Goal: Task Accomplishment & Management: Manage account settings

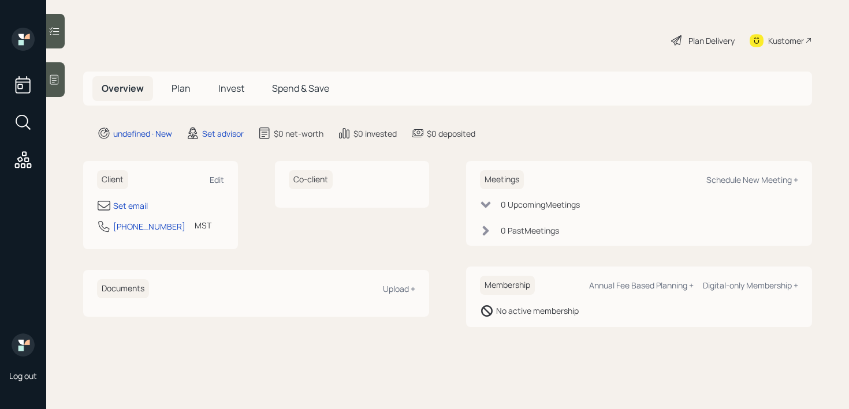
click at [61, 75] on div at bounding box center [55, 79] width 18 height 35
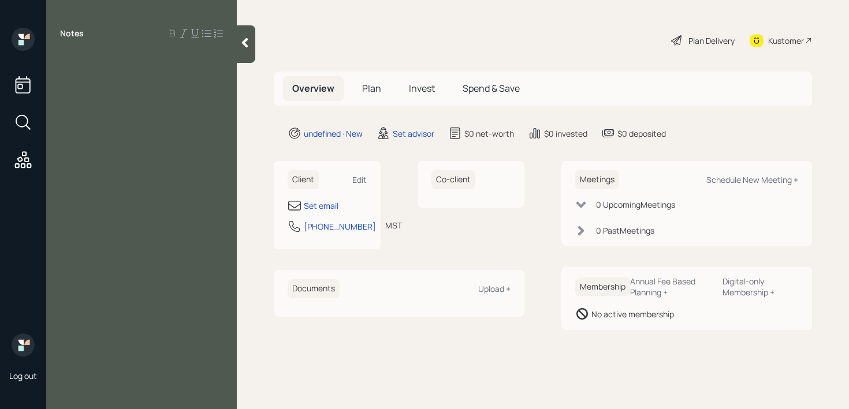
paste div
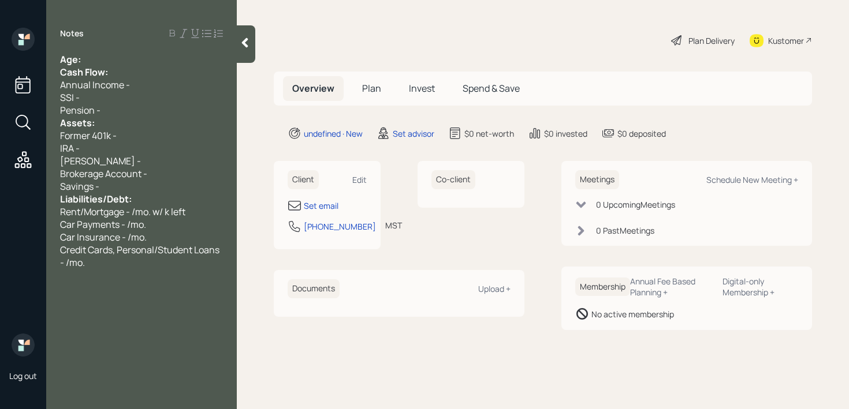
click at [158, 54] on div "Age:" at bounding box center [141, 59] width 163 height 13
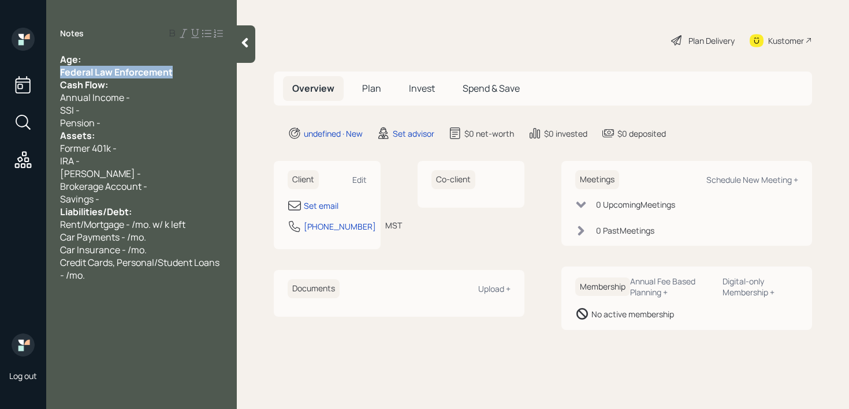
drag, startPoint x: 180, startPoint y: 73, endPoint x: 0, endPoint y: 73, distance: 179.6
click at [0, 73] on div "Log out Notes Age: Federal Law Enforcement Cash Flow: Annual Income - SSI - Pen…" at bounding box center [424, 204] width 849 height 409
click at [156, 55] on div "Age:" at bounding box center [141, 59] width 163 height 13
click at [174, 72] on div "Federal Law Enforcement" at bounding box center [141, 72] width 163 height 13
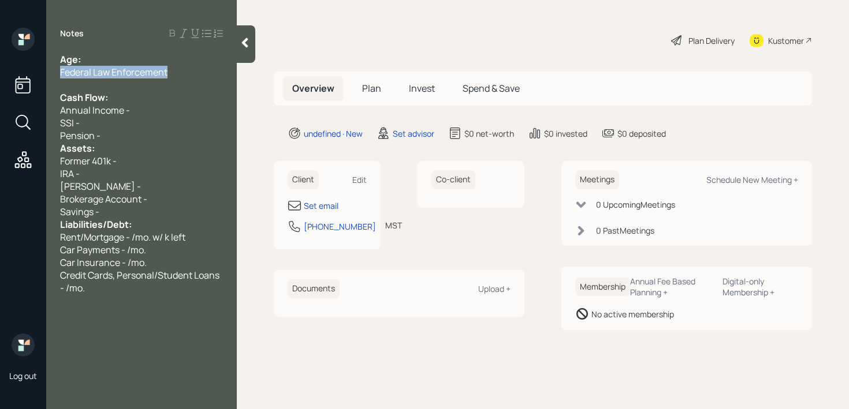
drag, startPoint x: 177, startPoint y: 76, endPoint x: 0, endPoint y: 74, distance: 177.3
click at [0, 74] on div "Log out Notes Age: Federal Law Enforcement Cash Flow: Annual Income - SSI - Pen…" at bounding box center [424, 204] width 849 height 409
click at [316, 203] on div "Set email" at bounding box center [321, 206] width 35 height 12
select select "America/Denver"
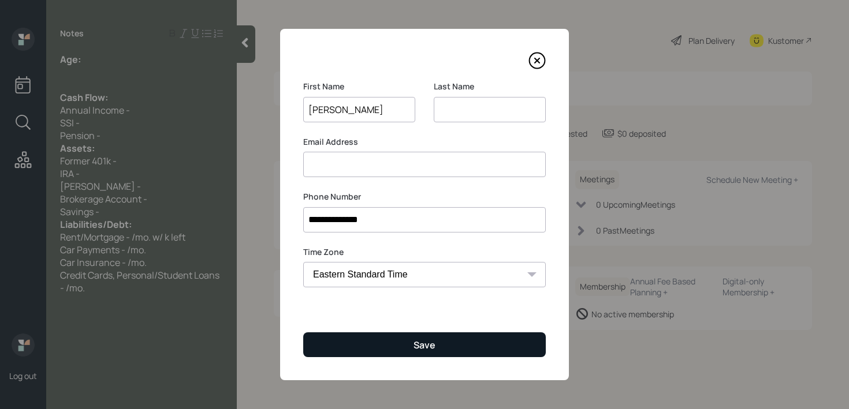
type input "Fabian"
click at [378, 354] on button "Save" at bounding box center [424, 345] width 243 height 25
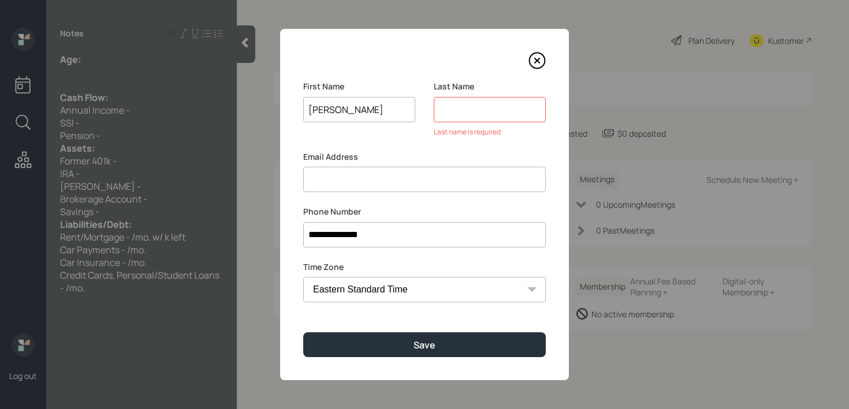
drag, startPoint x: 478, startPoint y: 110, endPoint x: 478, endPoint y: 102, distance: 8.1
click at [478, 110] on input at bounding box center [490, 109] width 112 height 25
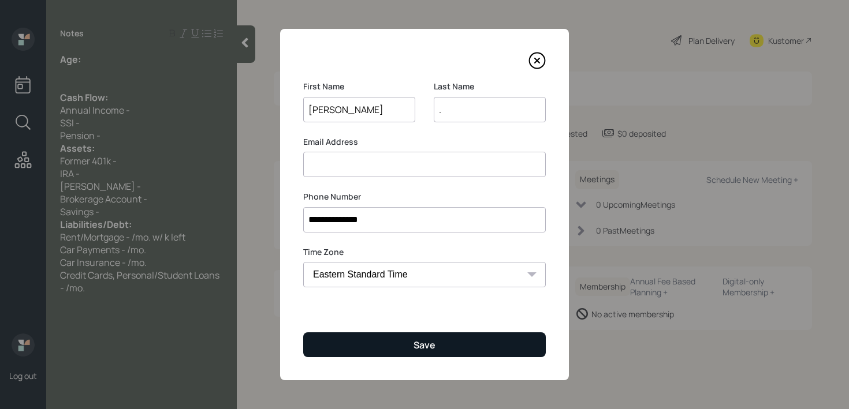
type input "."
click at [393, 348] on button "Save" at bounding box center [424, 345] width 243 height 25
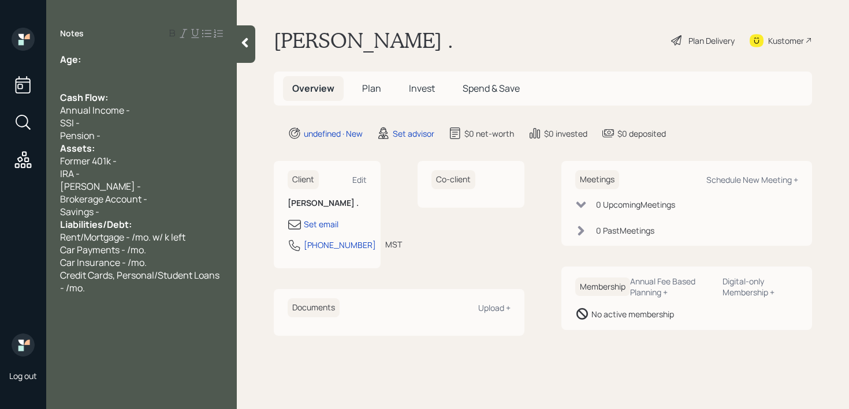
click at [121, 129] on div "Pension -" at bounding box center [141, 135] width 163 height 13
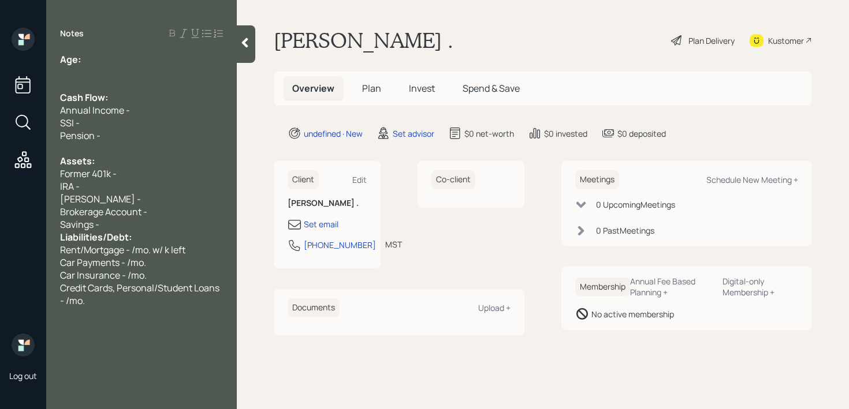
click at [141, 227] on div "Savings -" at bounding box center [141, 224] width 163 height 13
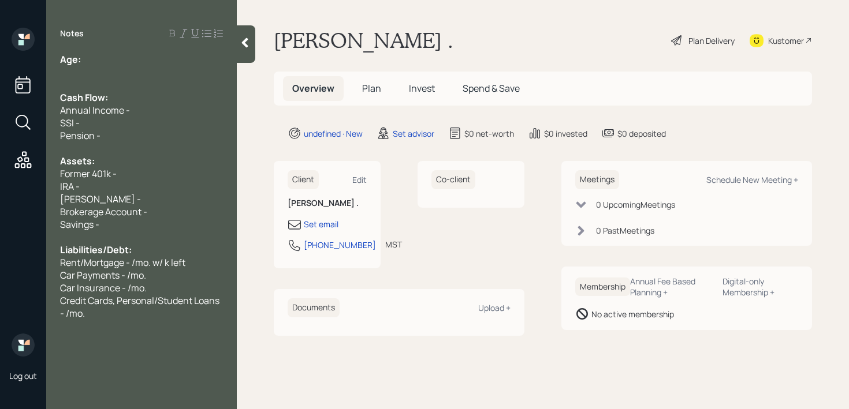
click at [145, 74] on div at bounding box center [141, 72] width 163 height 13
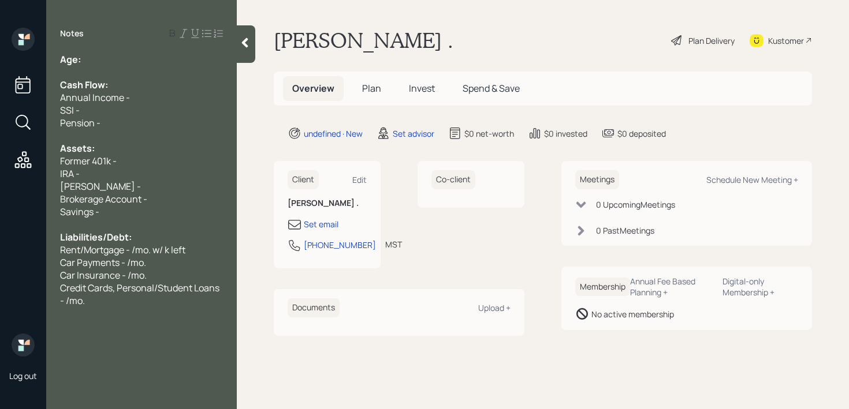
click at [109, 177] on div "IRA -" at bounding box center [141, 173] width 163 height 13
click at [119, 158] on div "Former 401k -" at bounding box center [141, 161] width 163 height 13
click at [120, 150] on div "Assets:" at bounding box center [141, 148] width 163 height 13
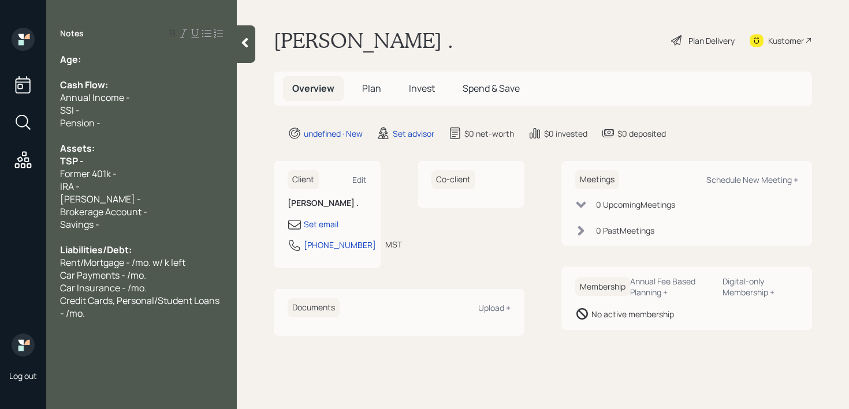
drag, startPoint x: 80, startPoint y: 160, endPoint x: 57, endPoint y: 160, distance: 23.7
click at [58, 160] on div "Age: Cash Flow: Annual Income - SSI - Pension - Assets: TSP - Former 401k - IRA…" at bounding box center [141, 186] width 191 height 267
click at [102, 160] on div "TSP -" at bounding box center [141, 161] width 163 height 13
click at [127, 63] on div "Age:" at bounding box center [141, 59] width 163 height 13
drag, startPoint x: 107, startPoint y: 66, endPoint x: 84, endPoint y: 64, distance: 23.8
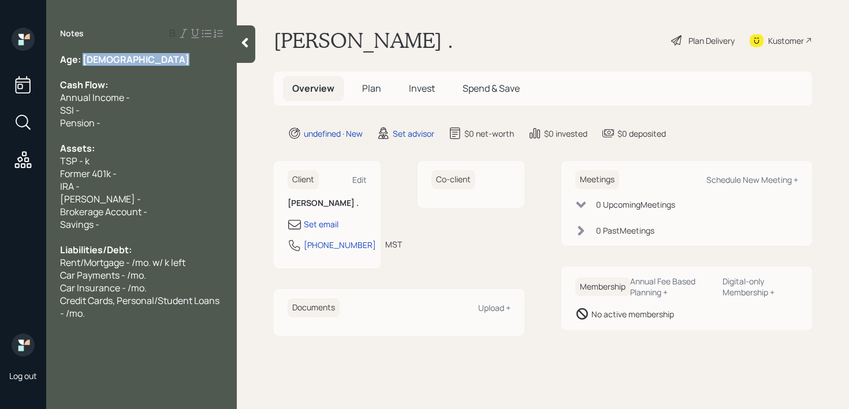
click at [84, 64] on div "Age: 27 Cash Flow: Annual Income - SSI - Pension - Assets: TSP - k Former 401k …" at bounding box center [141, 186] width 163 height 267
click at [85, 161] on span "TSP - k" at bounding box center [74, 161] width 29 height 13
click at [121, 174] on div "Former 401k -" at bounding box center [141, 173] width 163 height 13
click at [337, 222] on div "Set email" at bounding box center [321, 224] width 35 height 12
select select "America/Denver"
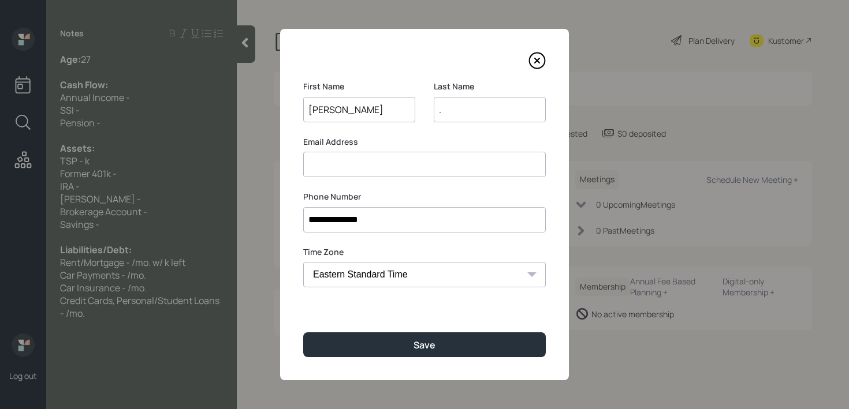
click at [472, 100] on input "." at bounding box center [490, 109] width 112 height 25
click at [461, 112] on input "." at bounding box center [490, 109] width 112 height 25
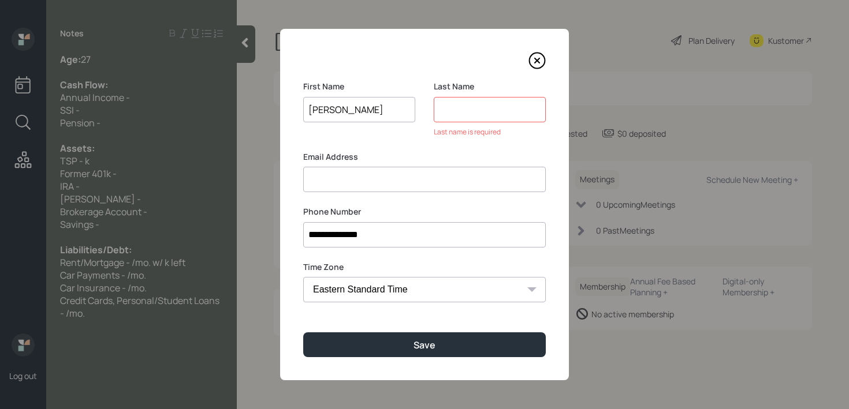
click at [379, 117] on input "Fabian" at bounding box center [359, 109] width 112 height 25
type input "Favian"
click at [471, 116] on input at bounding box center [490, 109] width 112 height 25
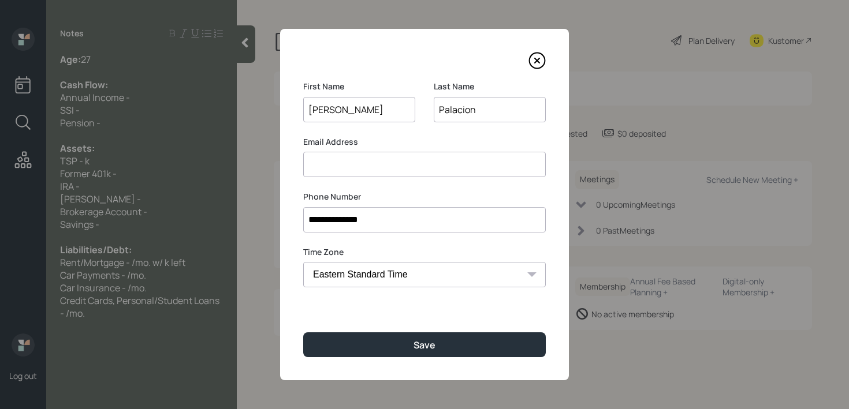
type input "Palacion"
click at [386, 163] on input at bounding box center [424, 164] width 243 height 25
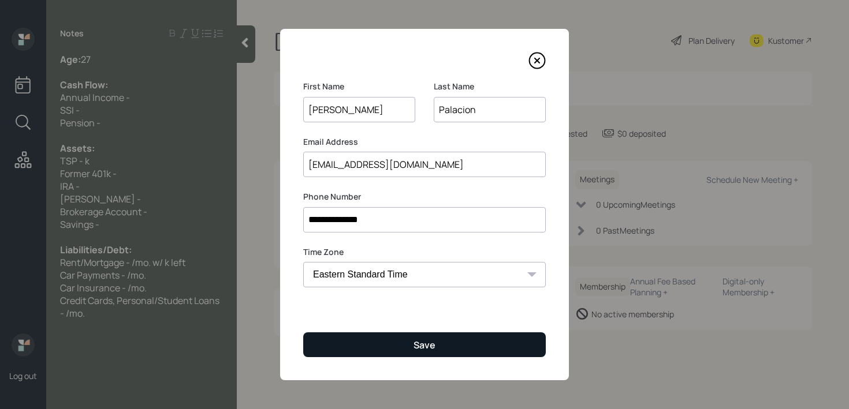
type input "favian_palacion@yahoo.com"
click at [449, 341] on button "Save" at bounding box center [424, 345] width 243 height 25
